Goal: Information Seeking & Learning: Learn about a topic

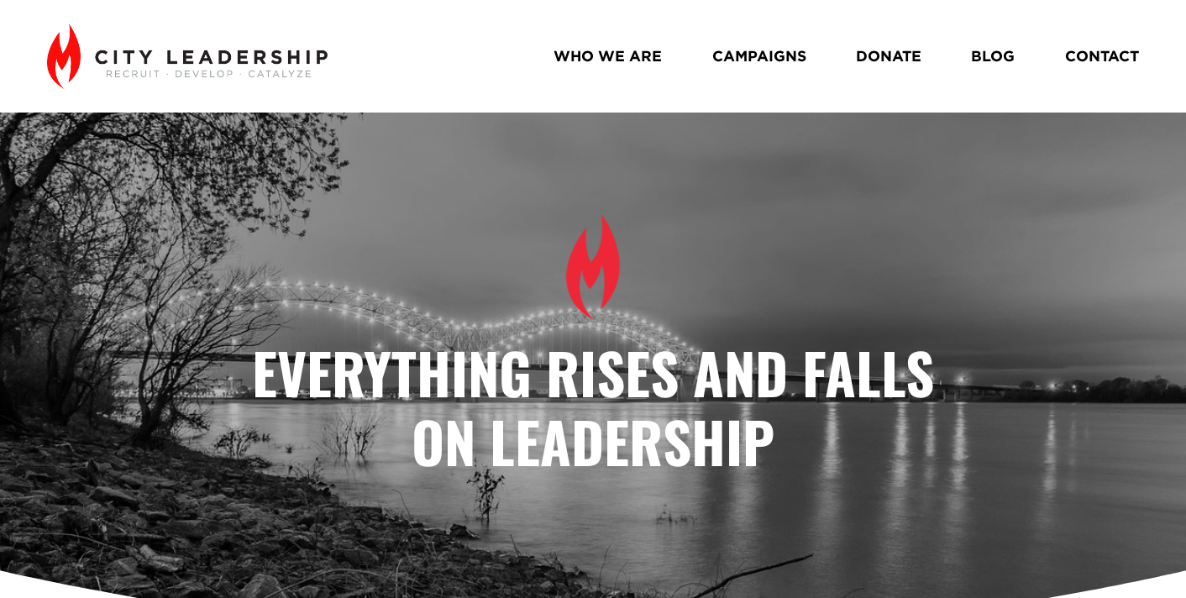
click at [990, 52] on link "BLOG" at bounding box center [993, 56] width 44 height 29
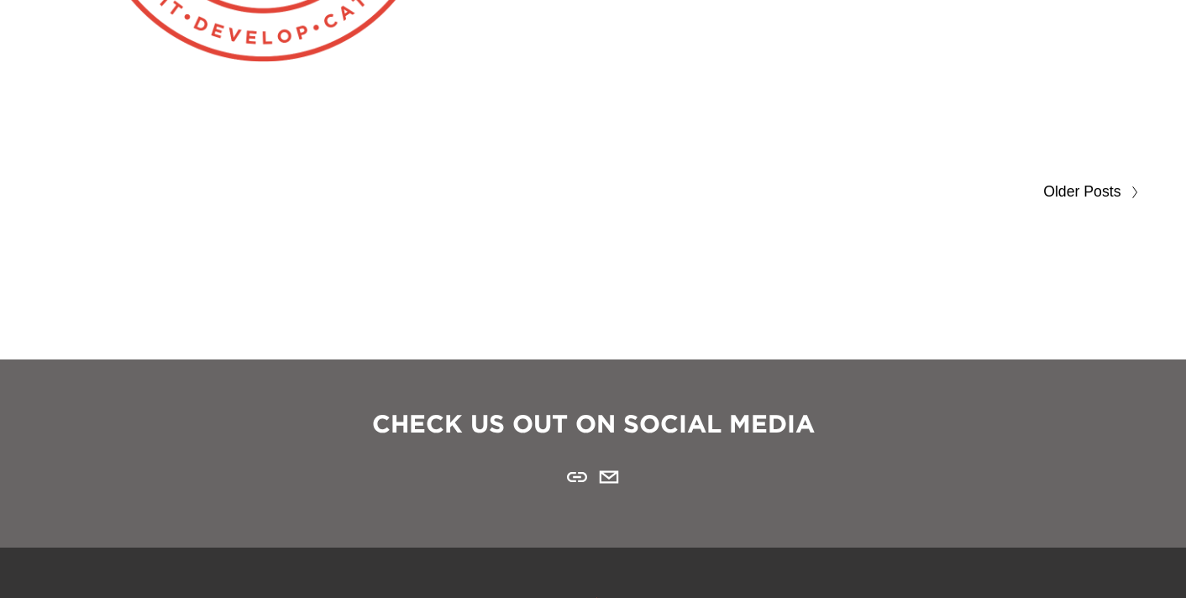
scroll to position [9279, 0]
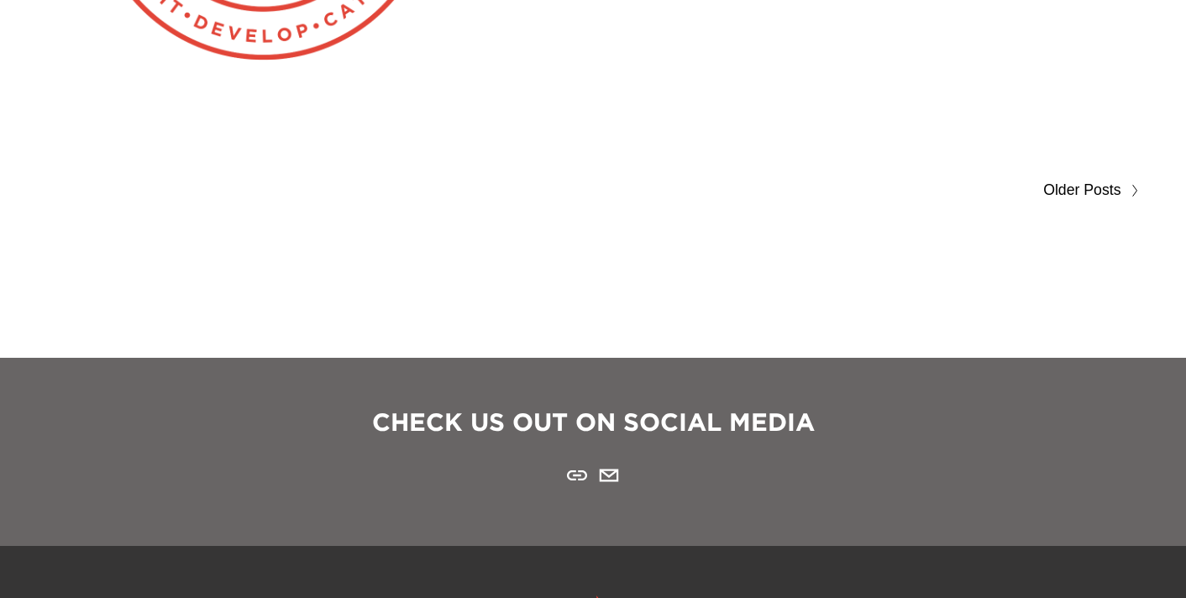
click at [1089, 185] on span "Older Posts" at bounding box center [1081, 190] width 77 height 27
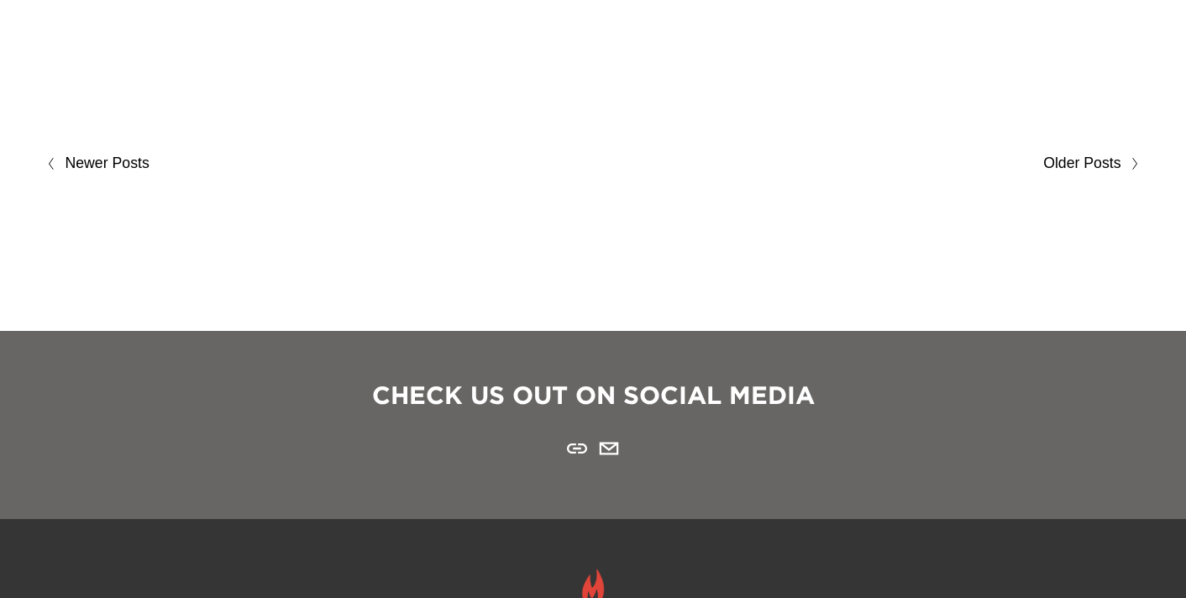
scroll to position [9306, 0]
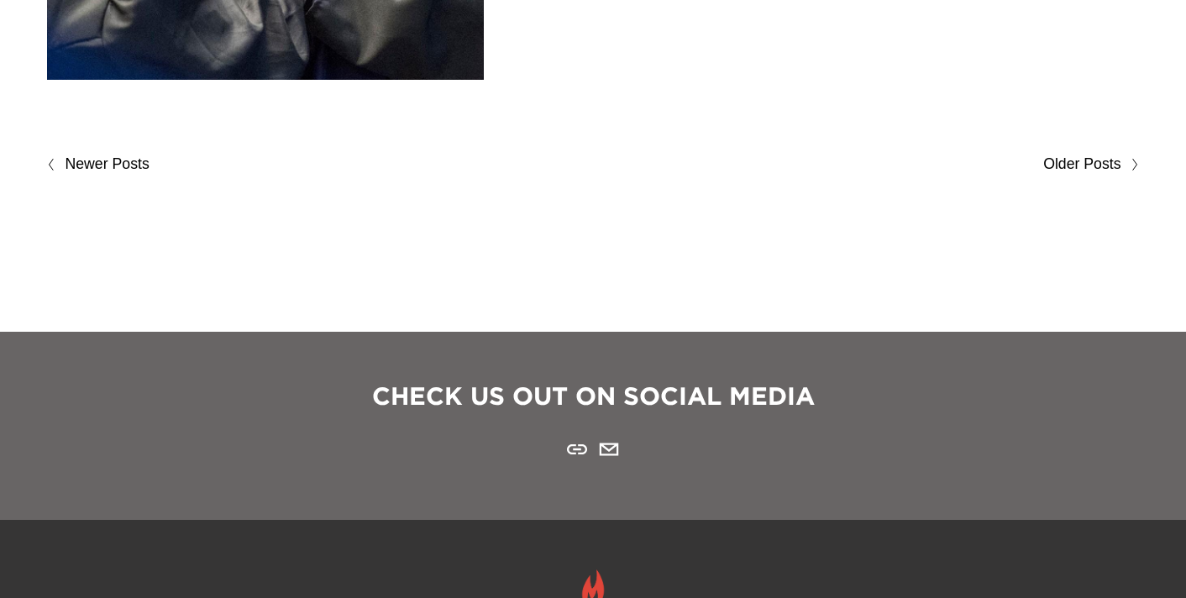
click at [1100, 155] on span "Older Posts" at bounding box center [1081, 164] width 77 height 27
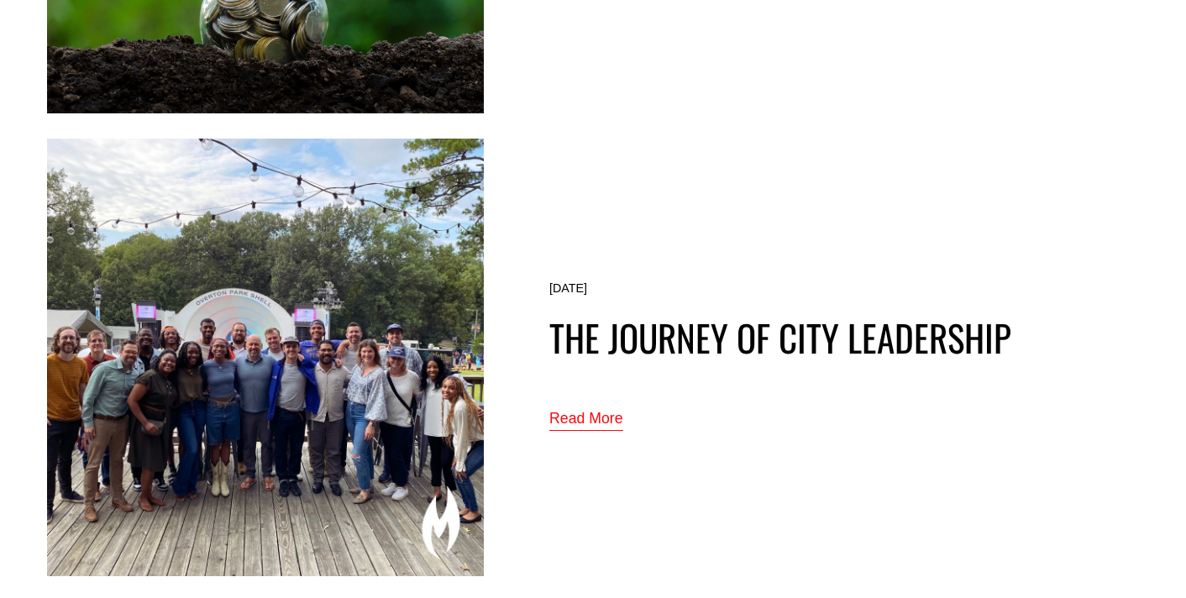
scroll to position [487, 0]
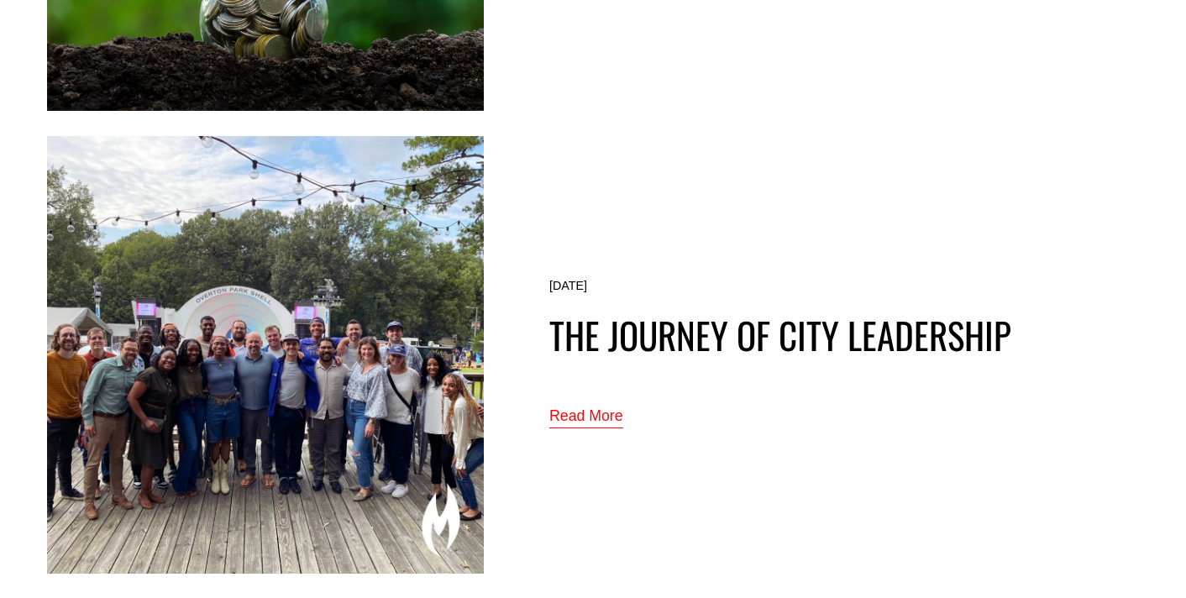
click at [574, 419] on link "Read More" at bounding box center [586, 417] width 74 height 28
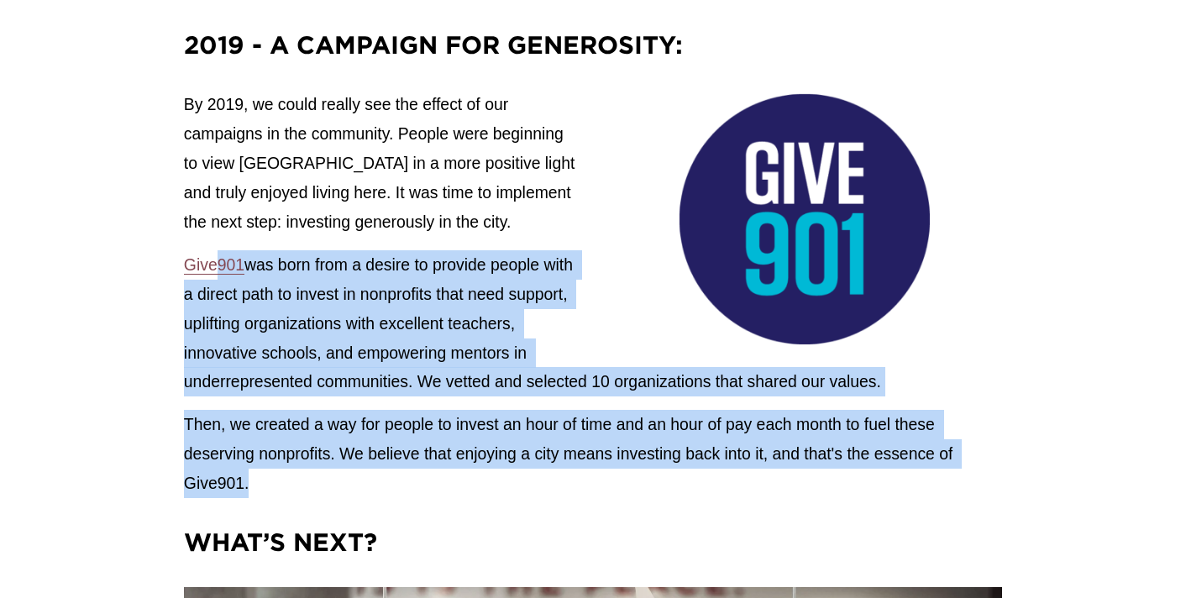
scroll to position [3664, 0]
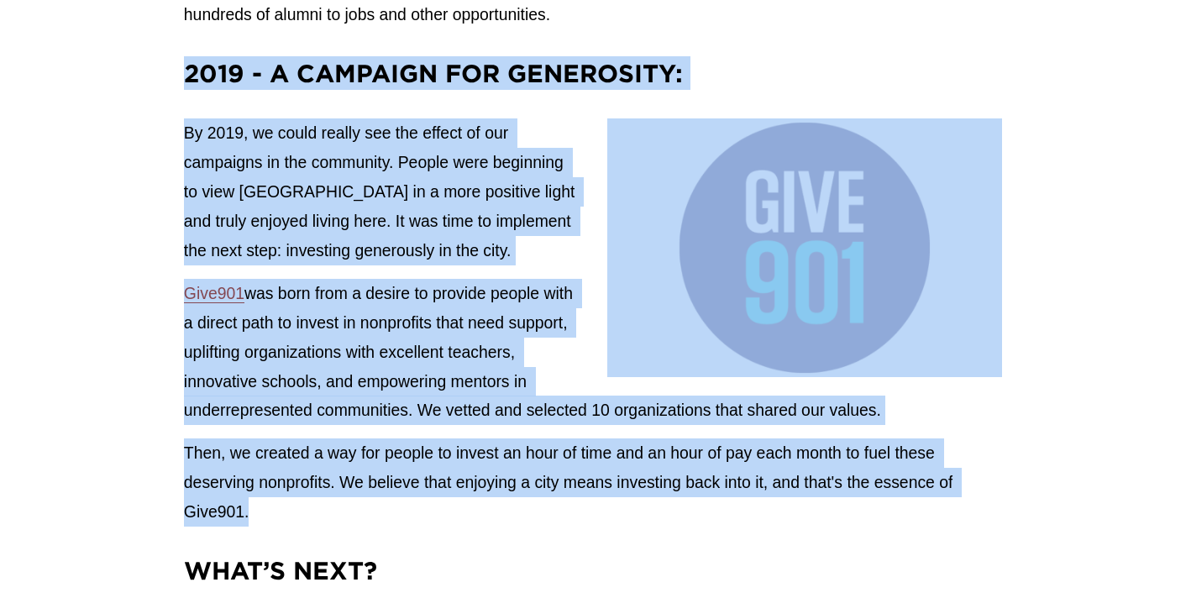
drag, startPoint x: 249, startPoint y: 394, endPoint x: 186, endPoint y: 82, distance: 318.1
copy div "2019 - A Campaign for Generosity: By 2019, we could really see the effect of ou…"
